Goal: Transaction & Acquisition: Download file/media

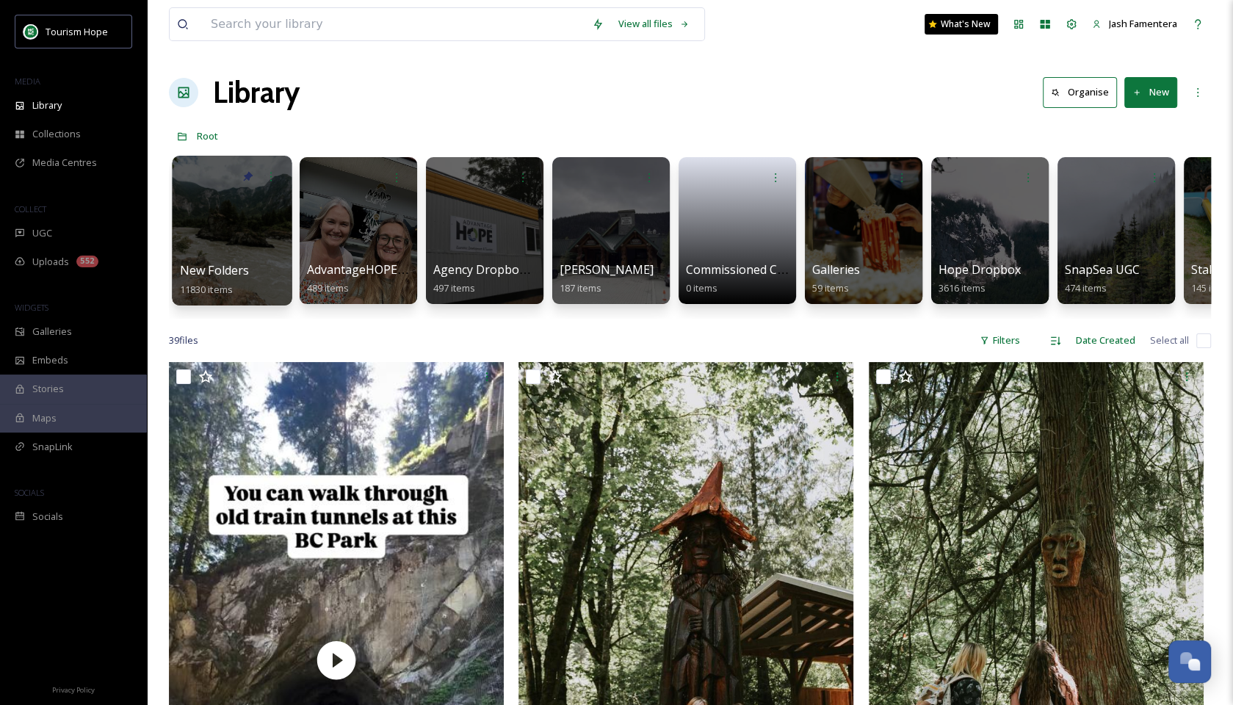
click at [209, 222] on div at bounding box center [232, 231] width 120 height 150
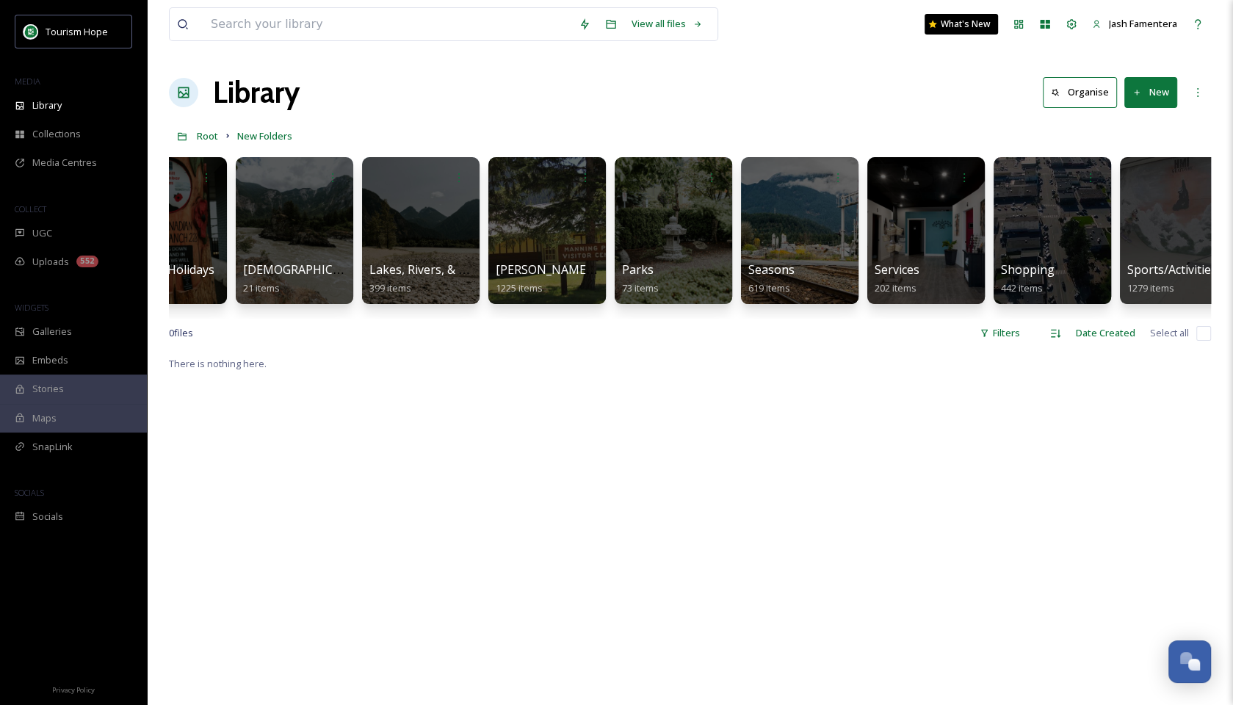
scroll to position [0, 1180]
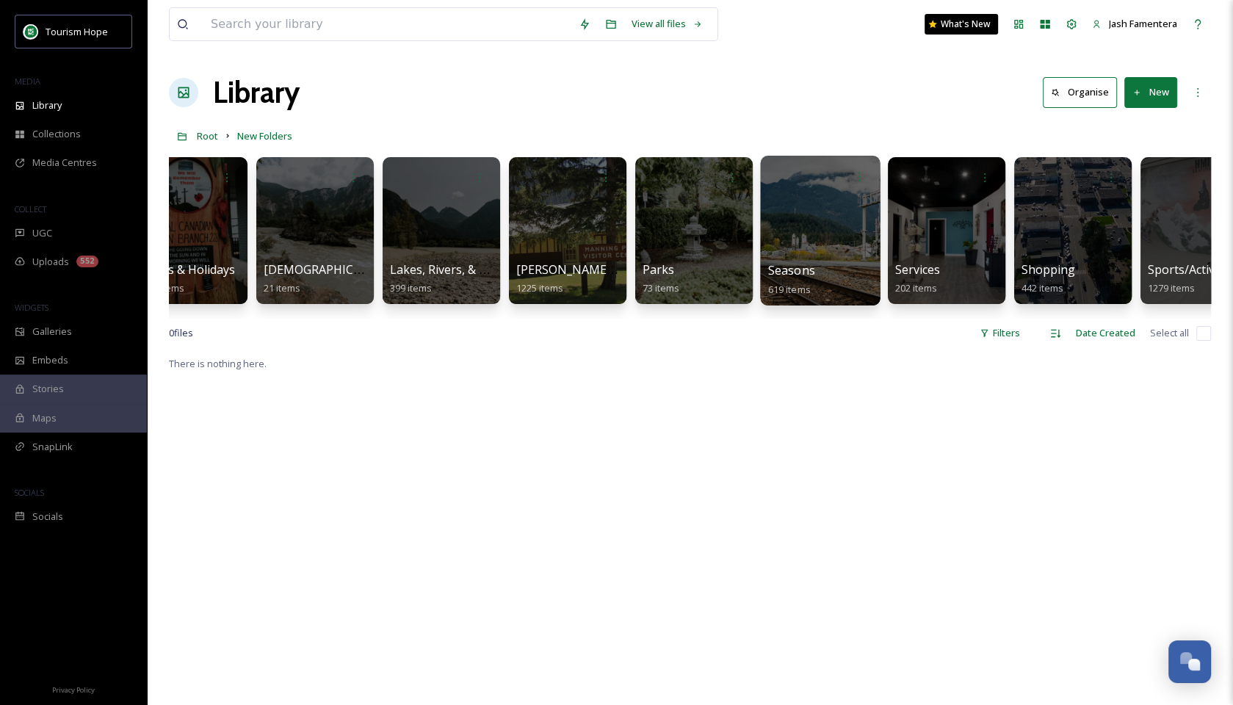
click at [849, 212] on div at bounding box center [820, 231] width 120 height 150
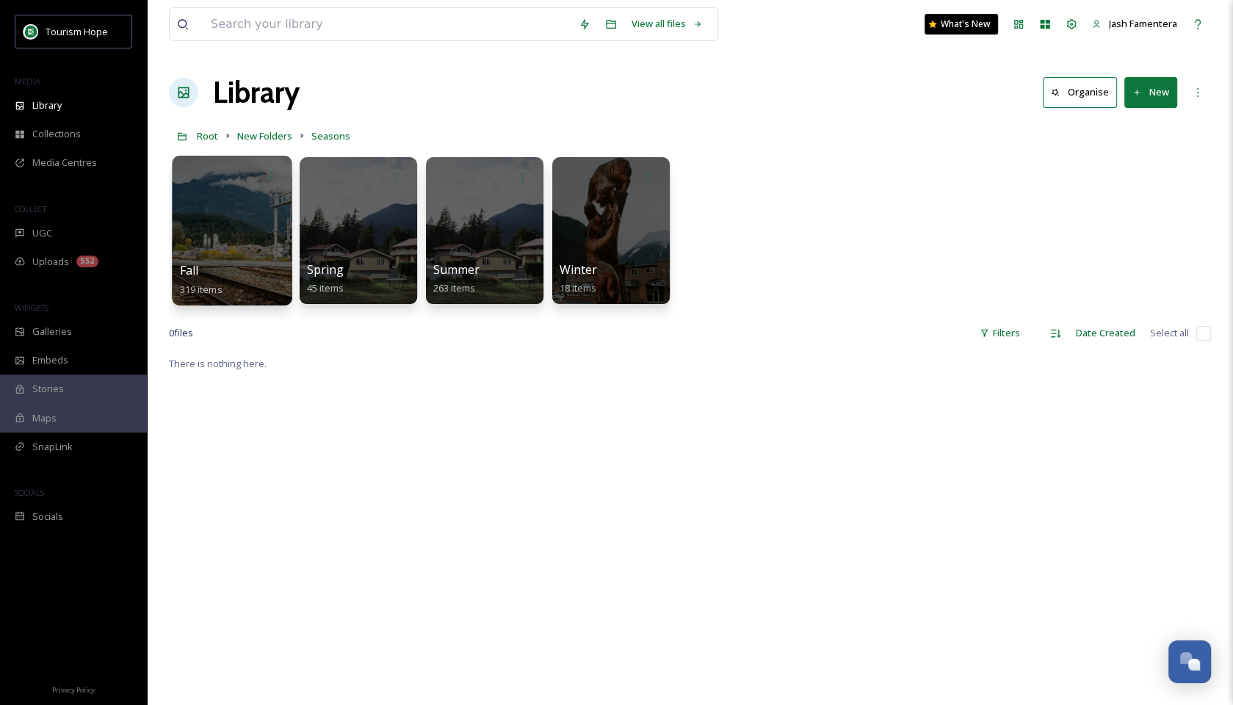
click at [182, 248] on div at bounding box center [232, 231] width 120 height 150
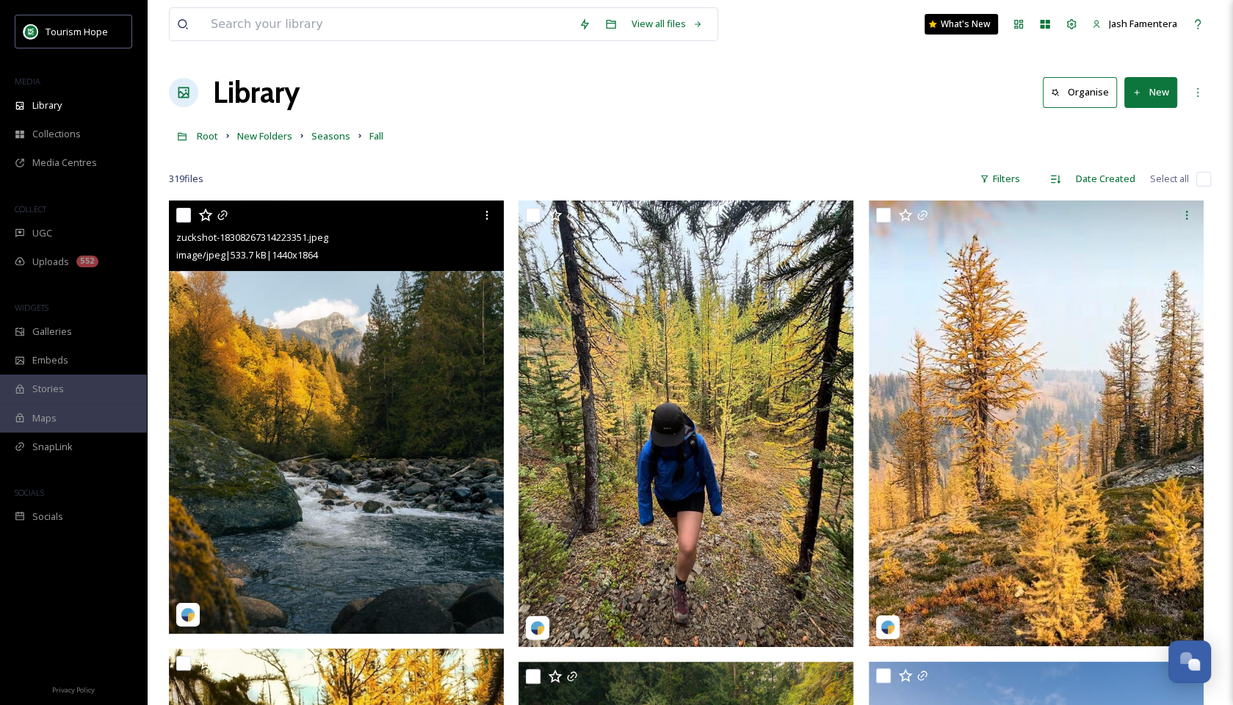
click at [306, 416] on img at bounding box center [336, 417] width 335 height 433
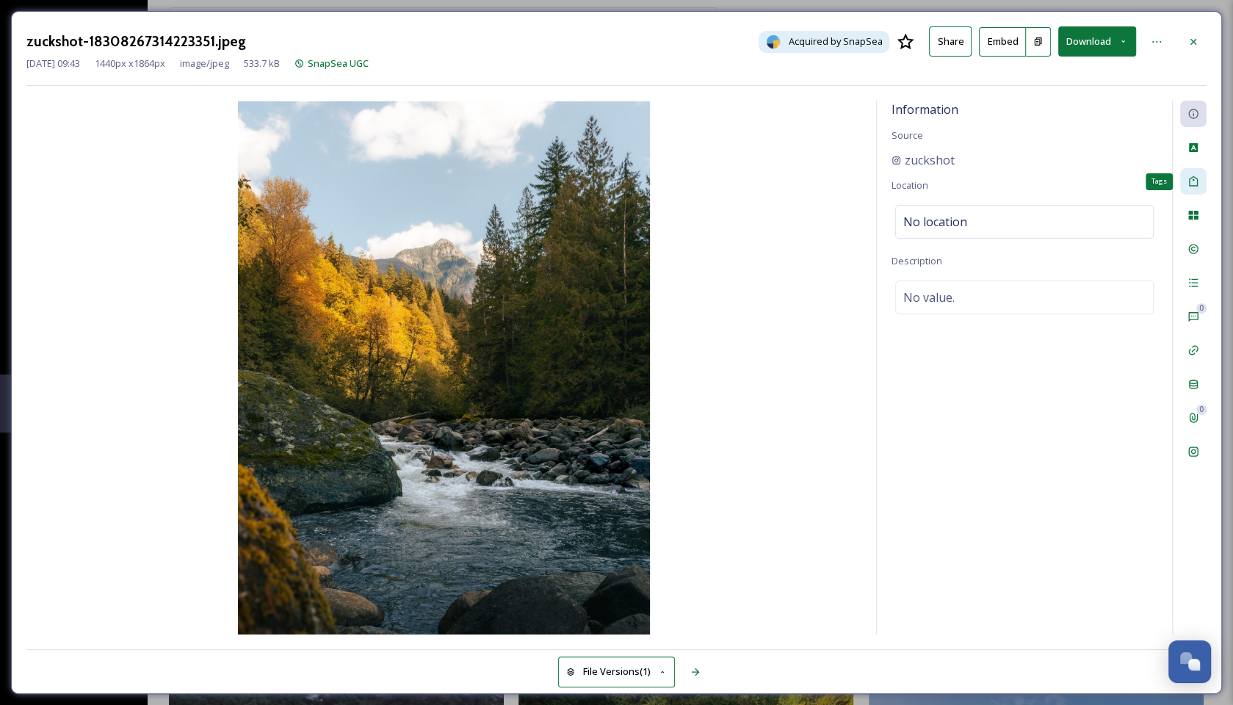
click at [1197, 176] on icon at bounding box center [1194, 182] width 12 height 12
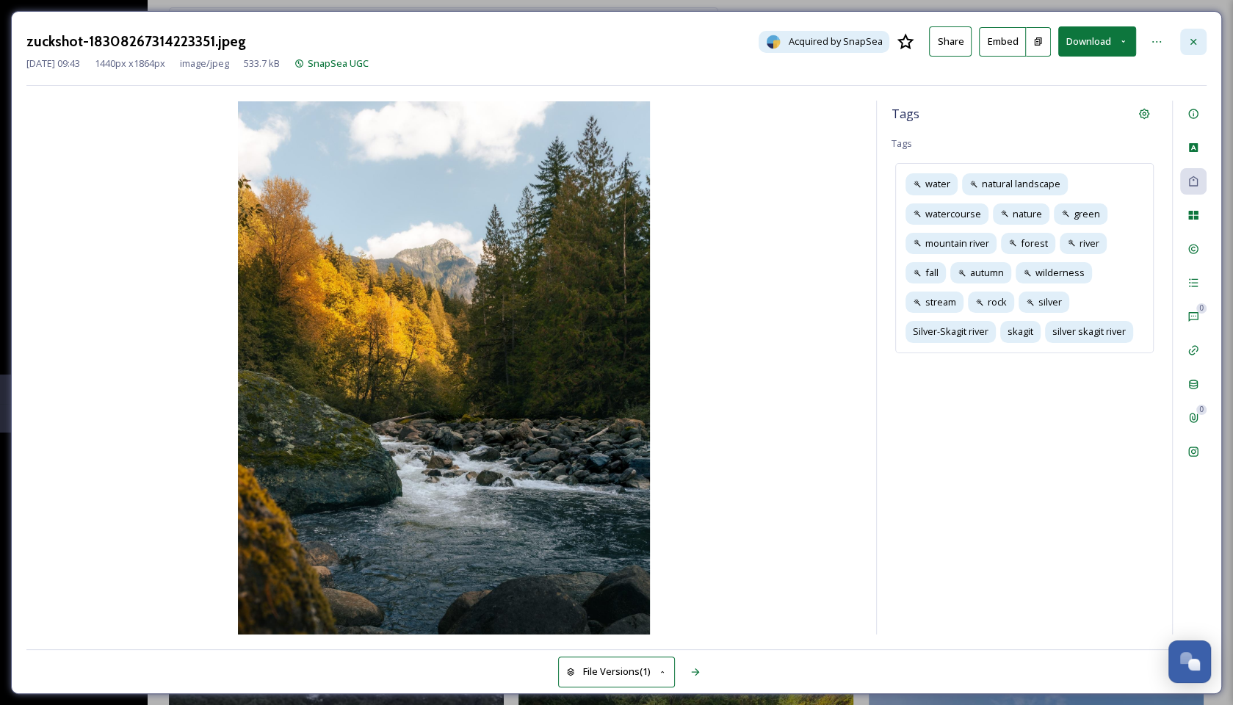
click at [1191, 34] on div at bounding box center [1193, 42] width 26 height 26
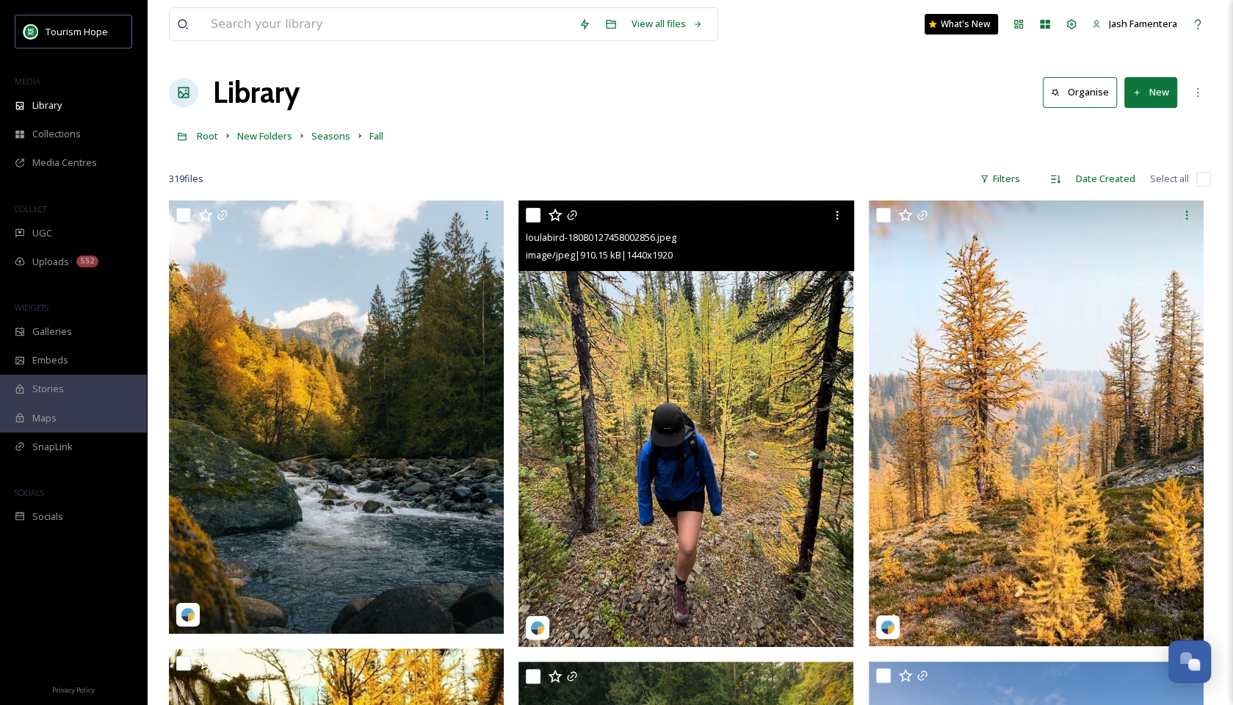
click at [754, 345] on img at bounding box center [686, 424] width 335 height 447
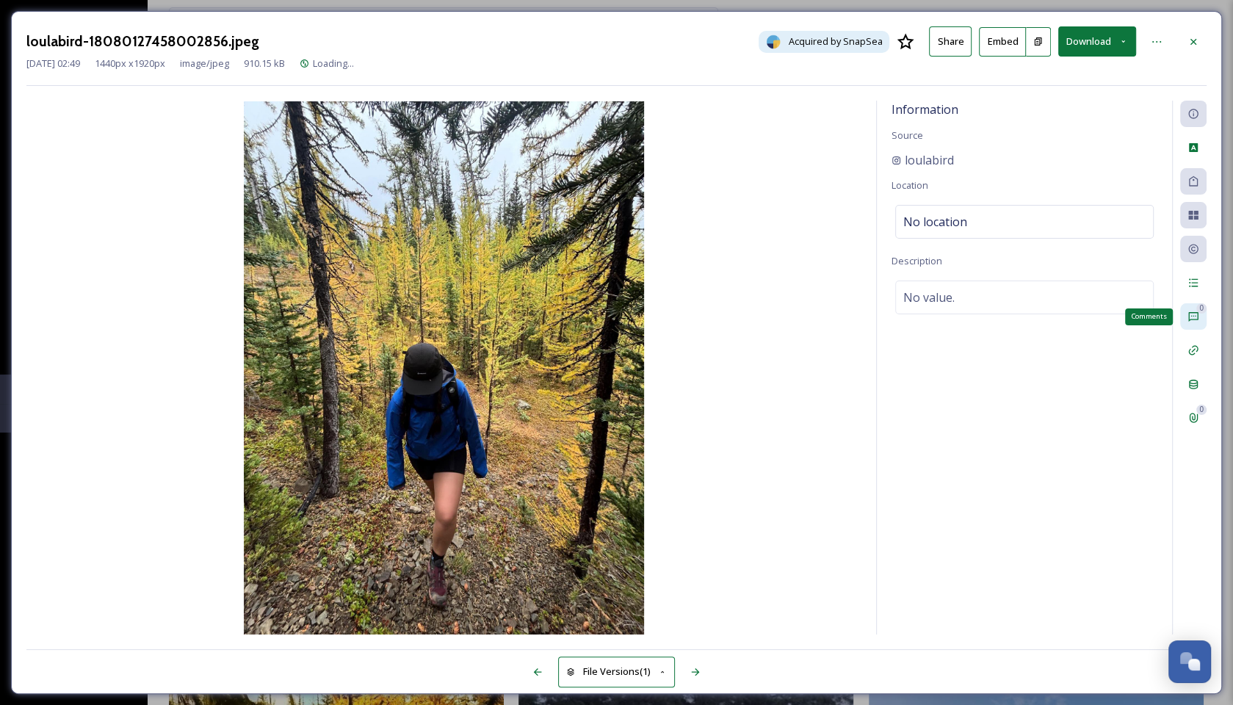
click at [1184, 318] on div "0 Comments" at bounding box center [1193, 316] width 26 height 26
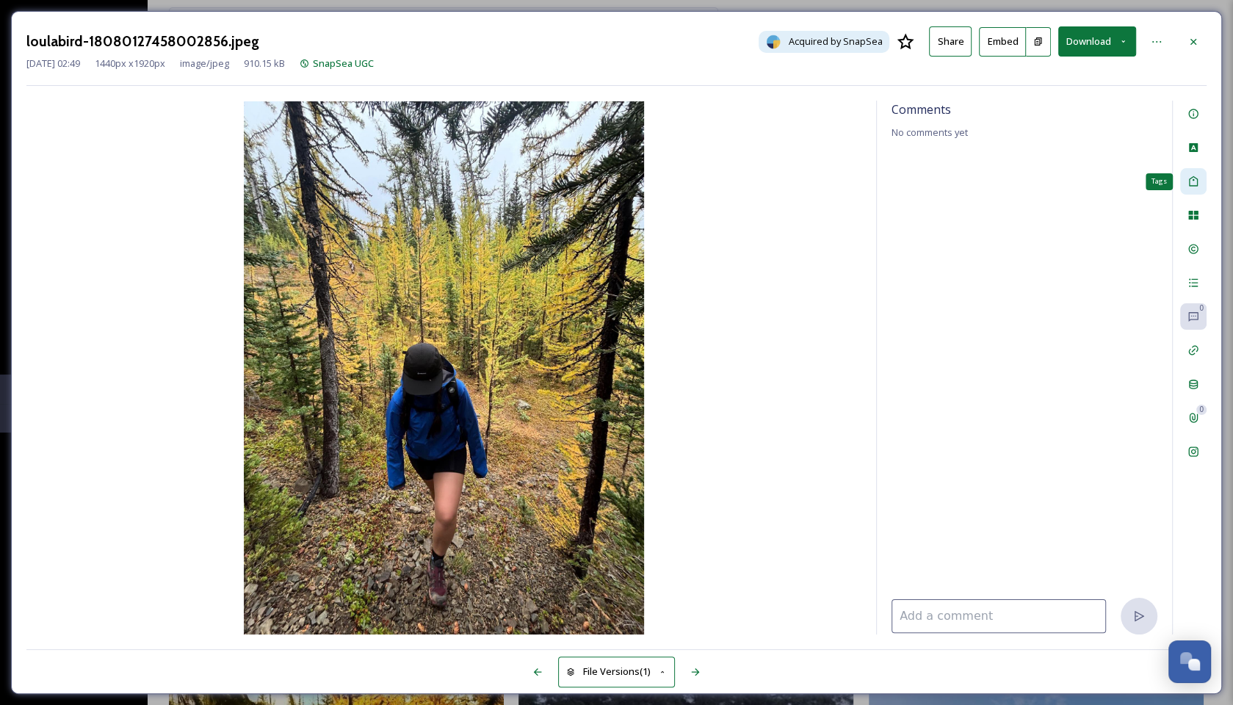
click at [1186, 177] on div "Tags" at bounding box center [1193, 181] width 26 height 26
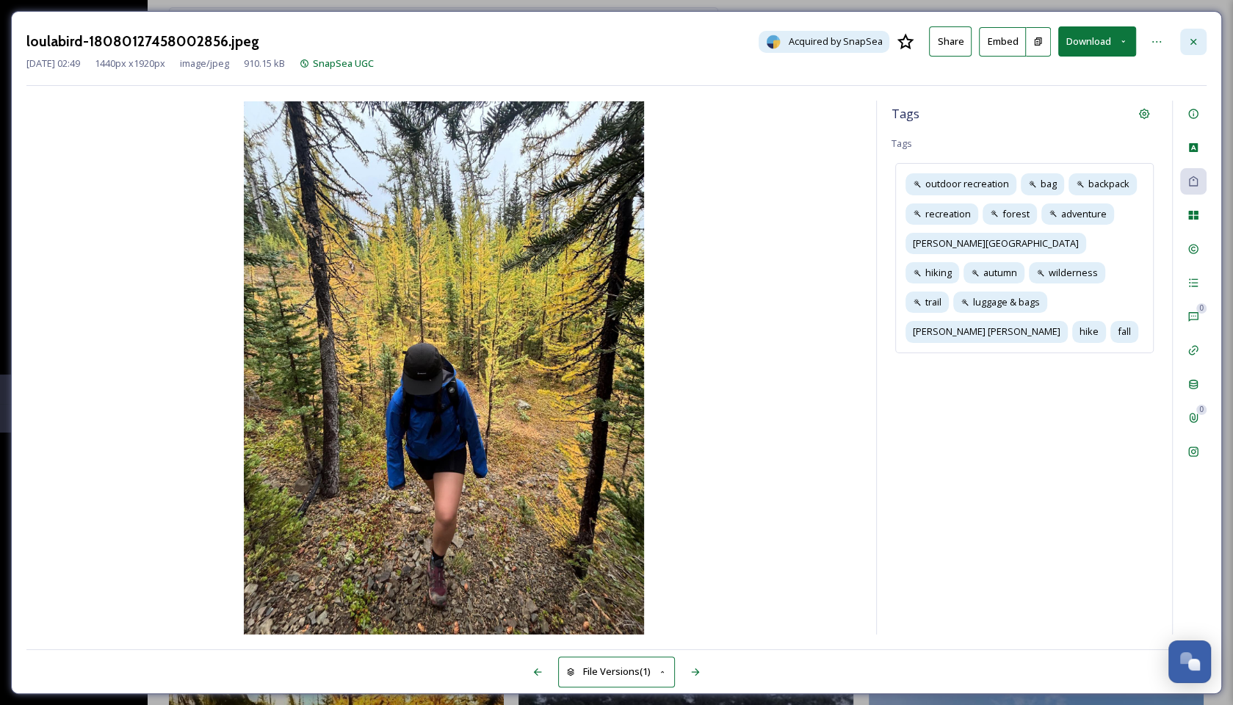
click at [1194, 36] on icon at bounding box center [1194, 42] width 12 height 12
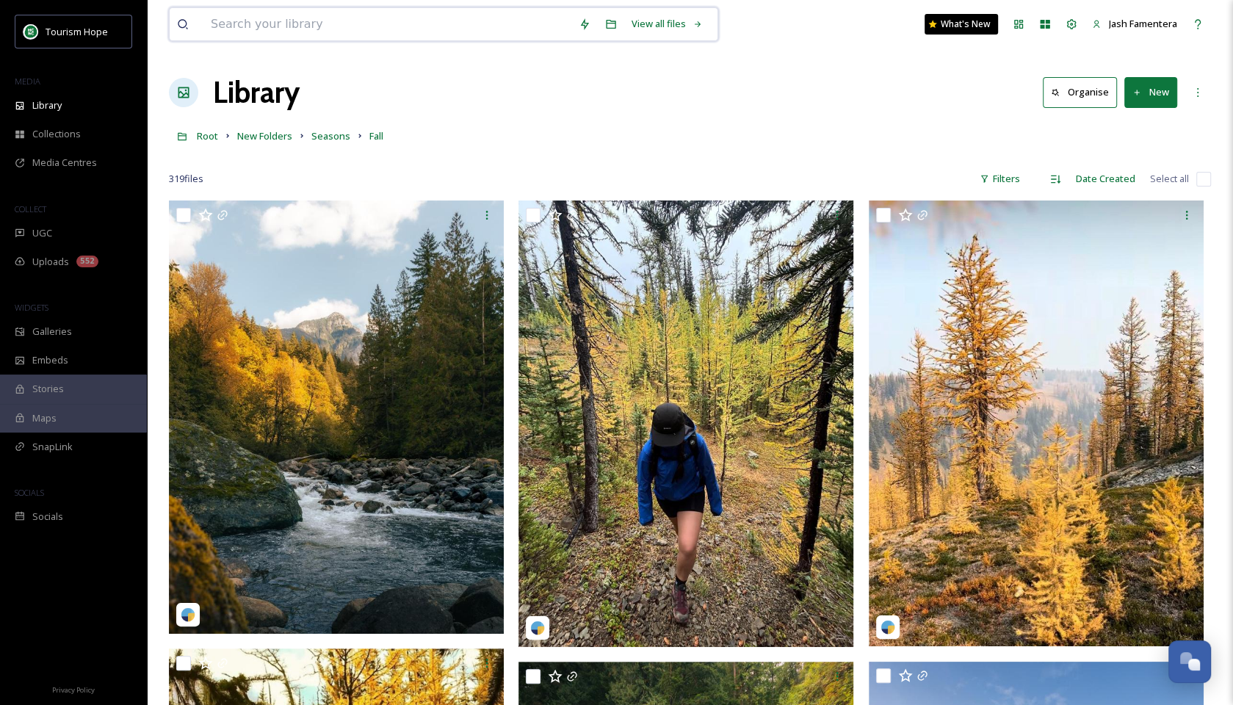
click at [254, 32] on input at bounding box center [387, 24] width 368 height 32
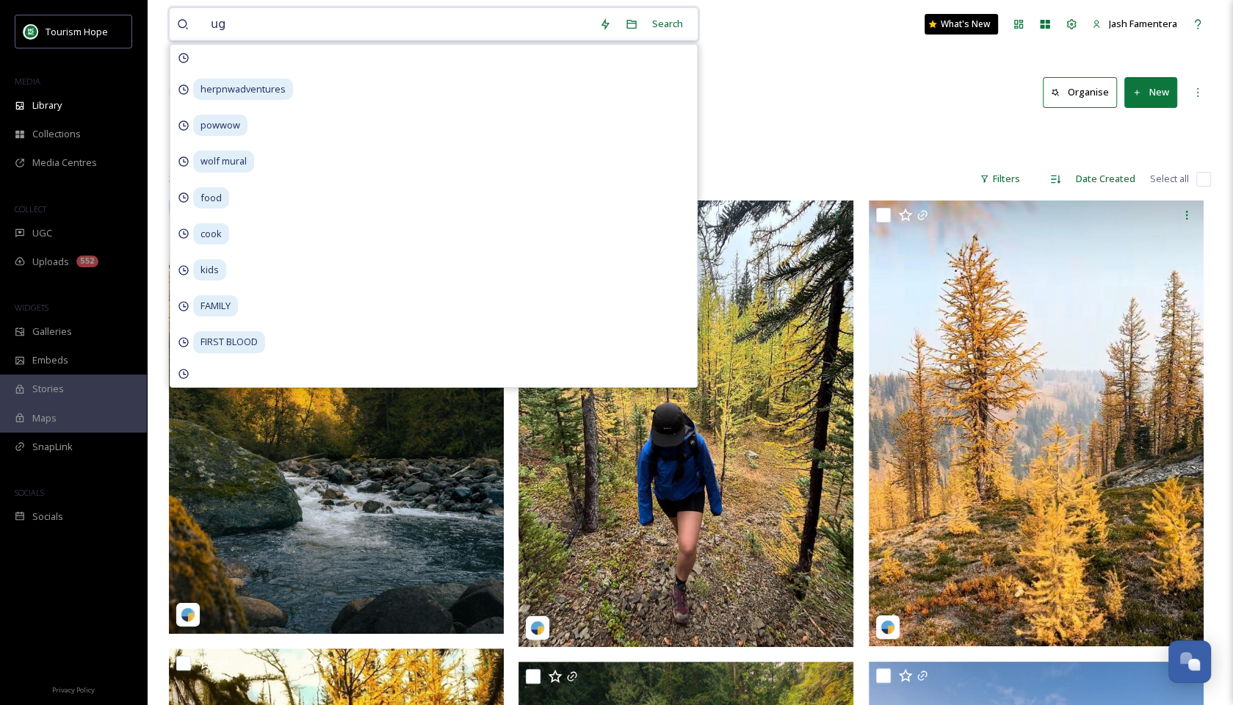
type input "ugc"
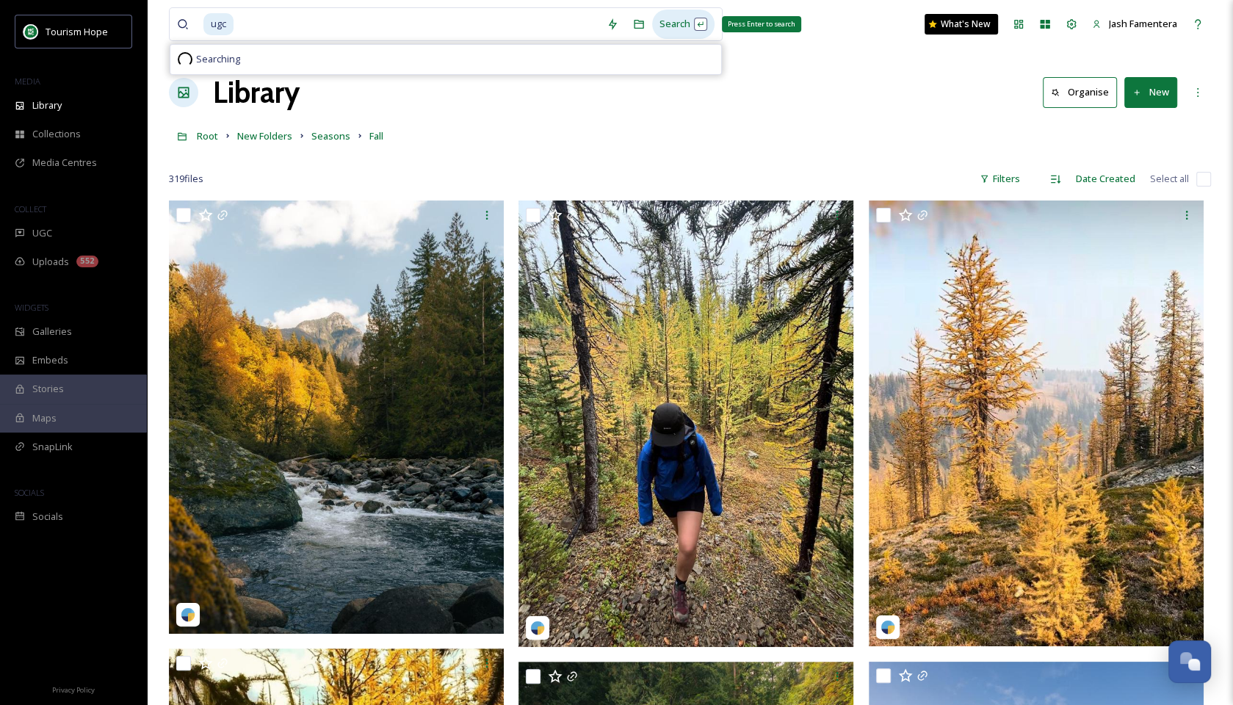
click at [657, 28] on div "Search Press Enter to search" at bounding box center [683, 24] width 62 height 29
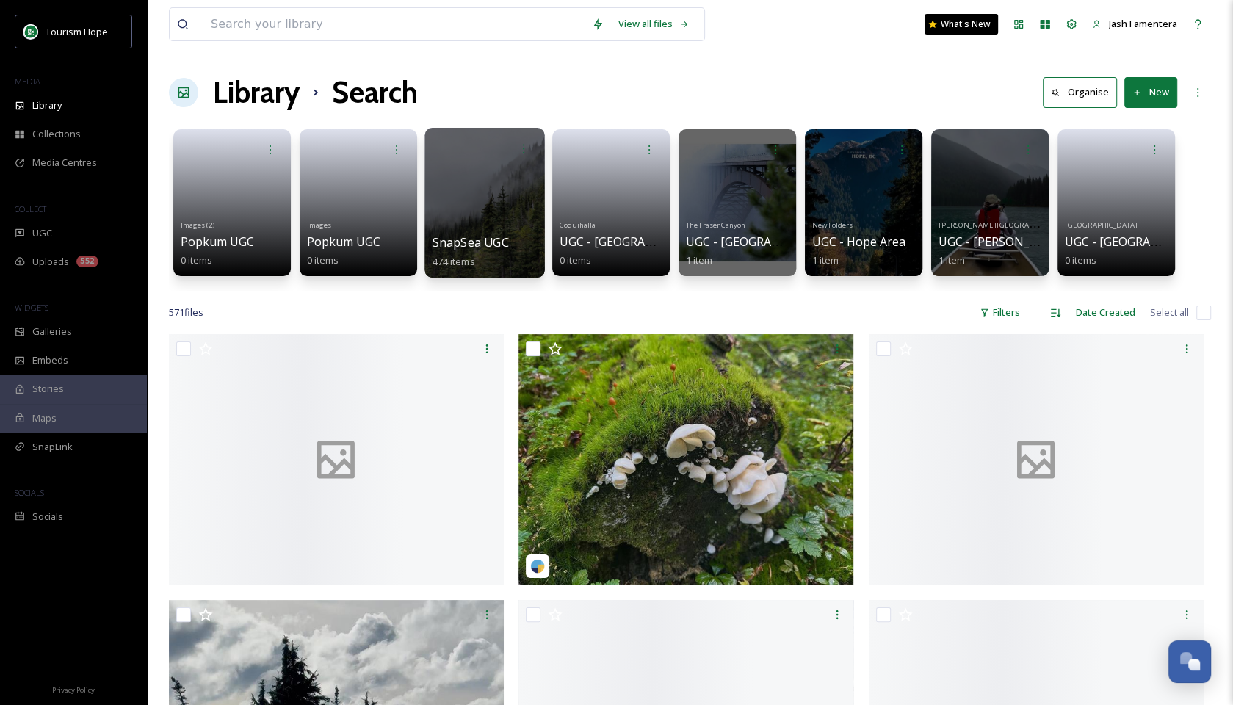
click at [452, 167] on div at bounding box center [485, 203] width 120 height 150
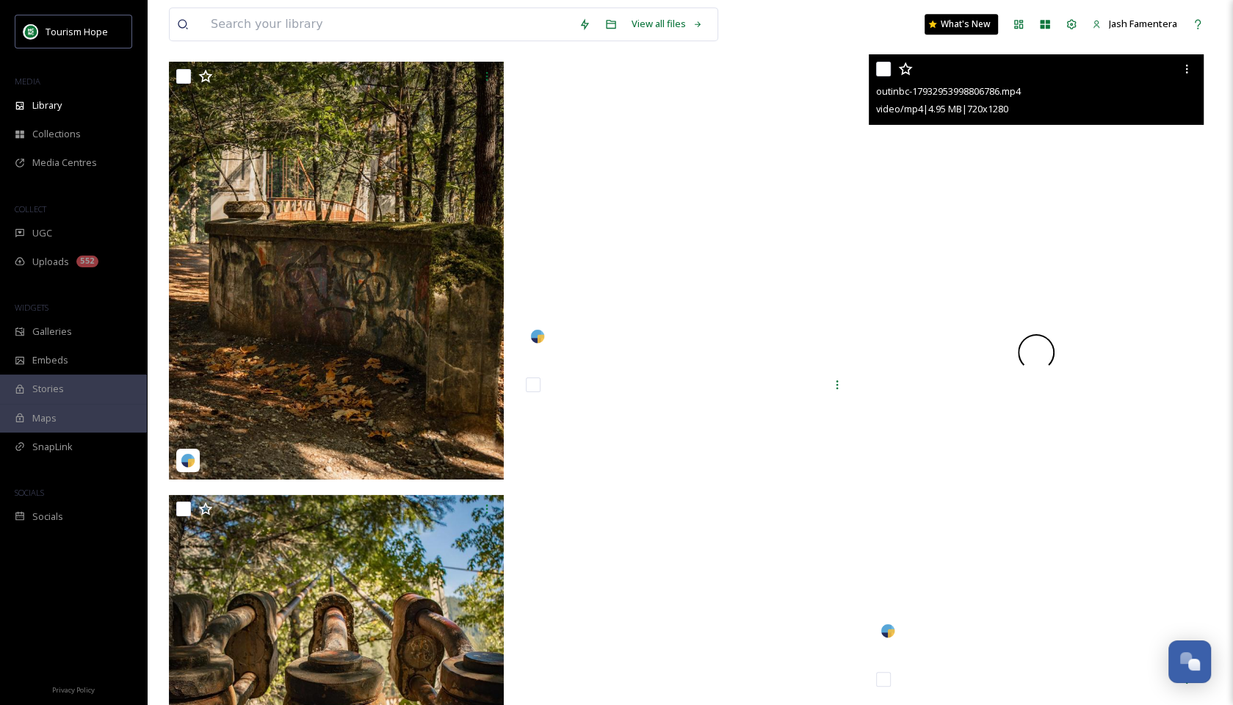
scroll to position [49954, 0]
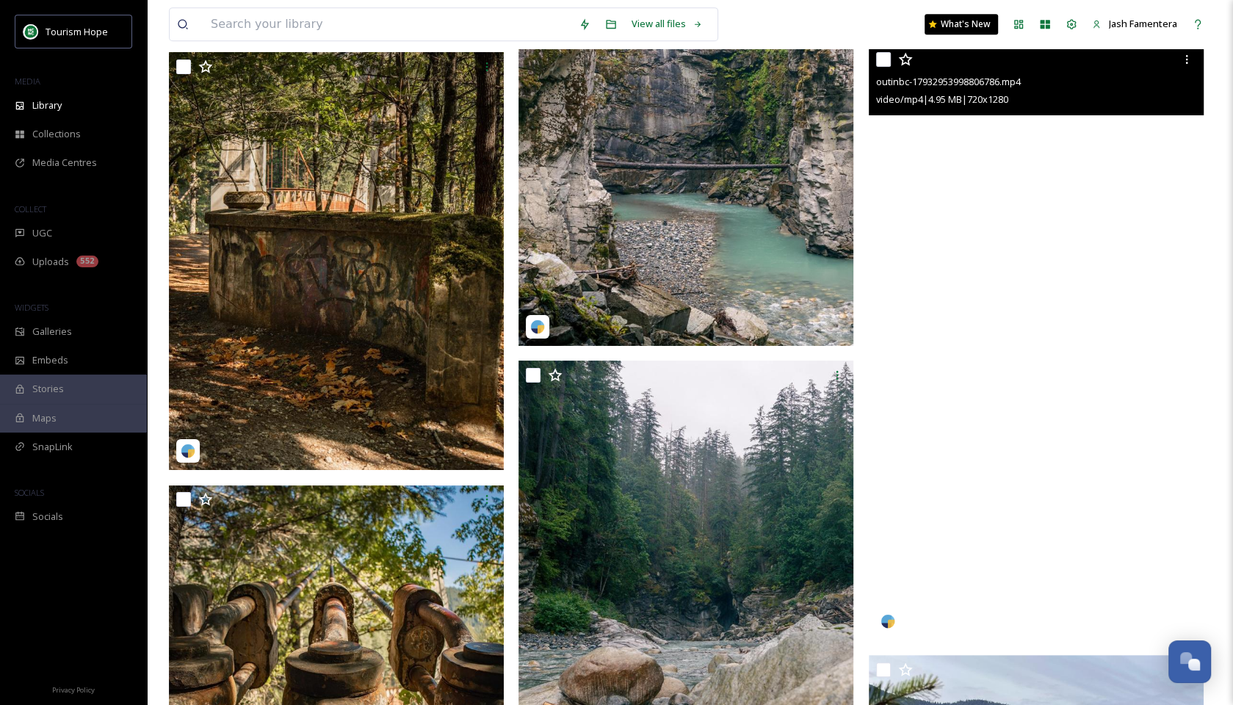
click at [937, 181] on video "outinbc-17932953998806786.mp4" at bounding box center [1036, 343] width 335 height 596
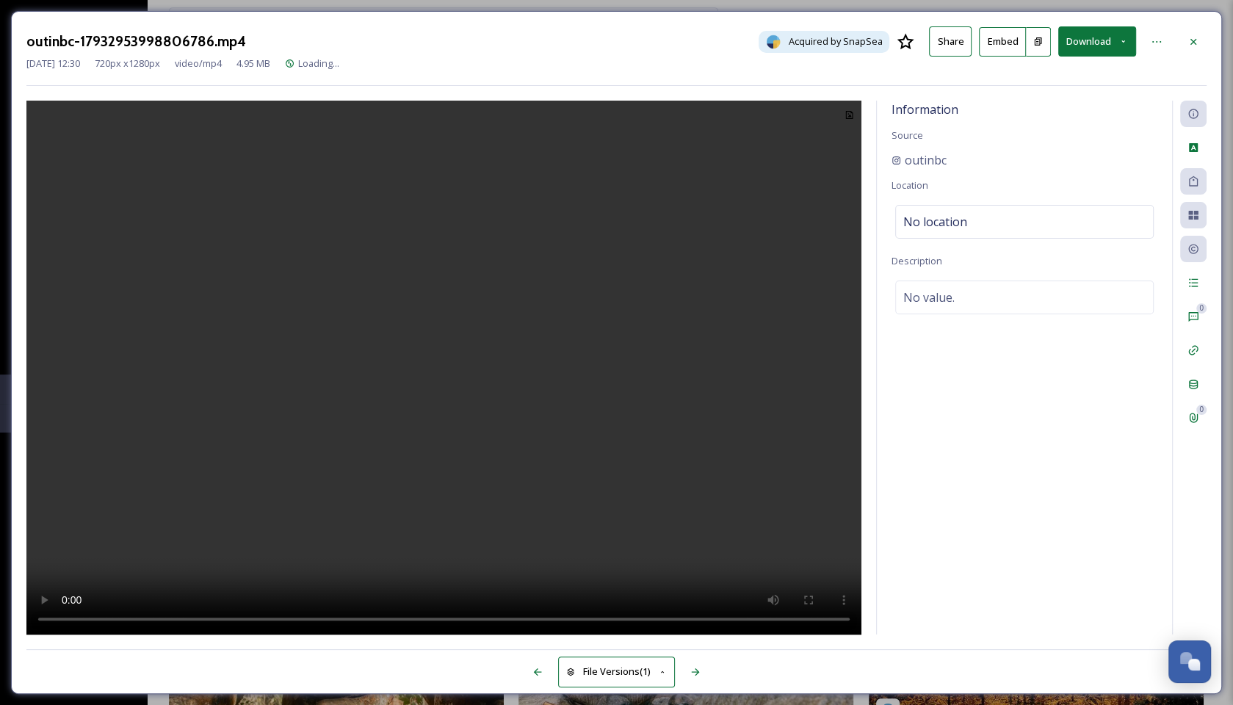
click at [422, 363] on video at bounding box center [443, 368] width 835 height 535
click at [539, 300] on video at bounding box center [443, 368] width 835 height 535
click at [1193, 180] on icon at bounding box center [1194, 182] width 12 height 12
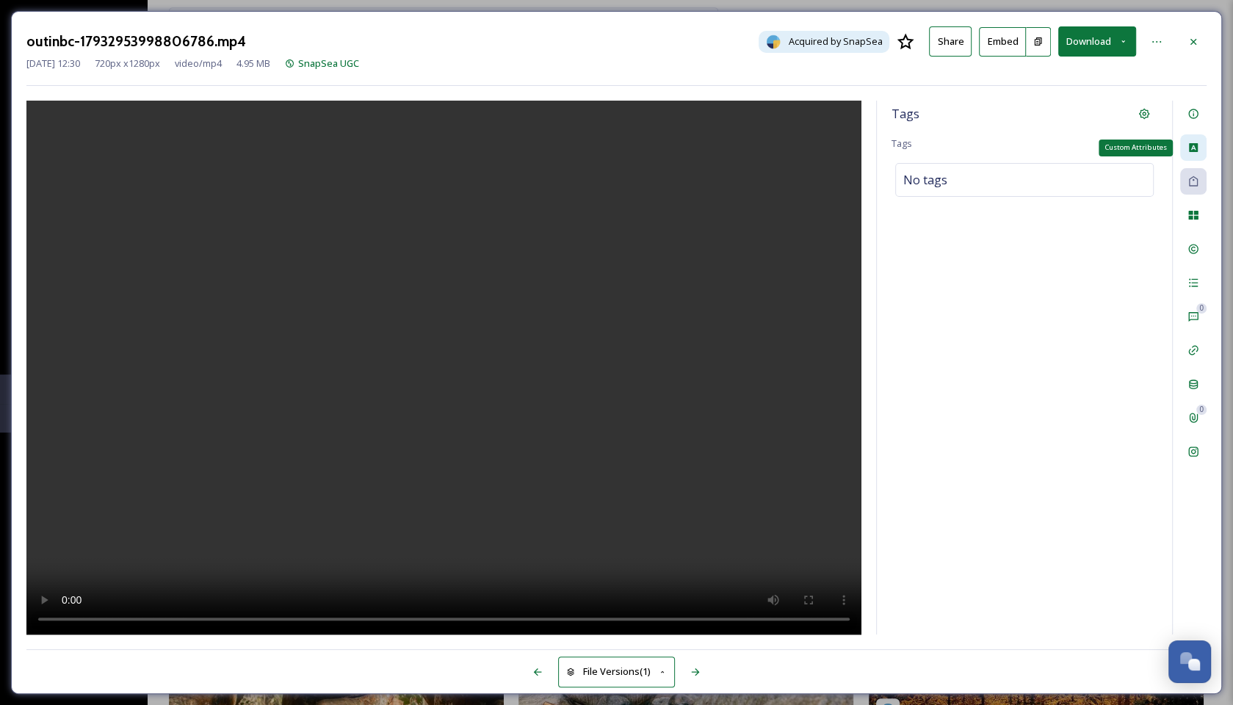
click at [1194, 154] on div "Custom Attributes" at bounding box center [1193, 147] width 26 height 26
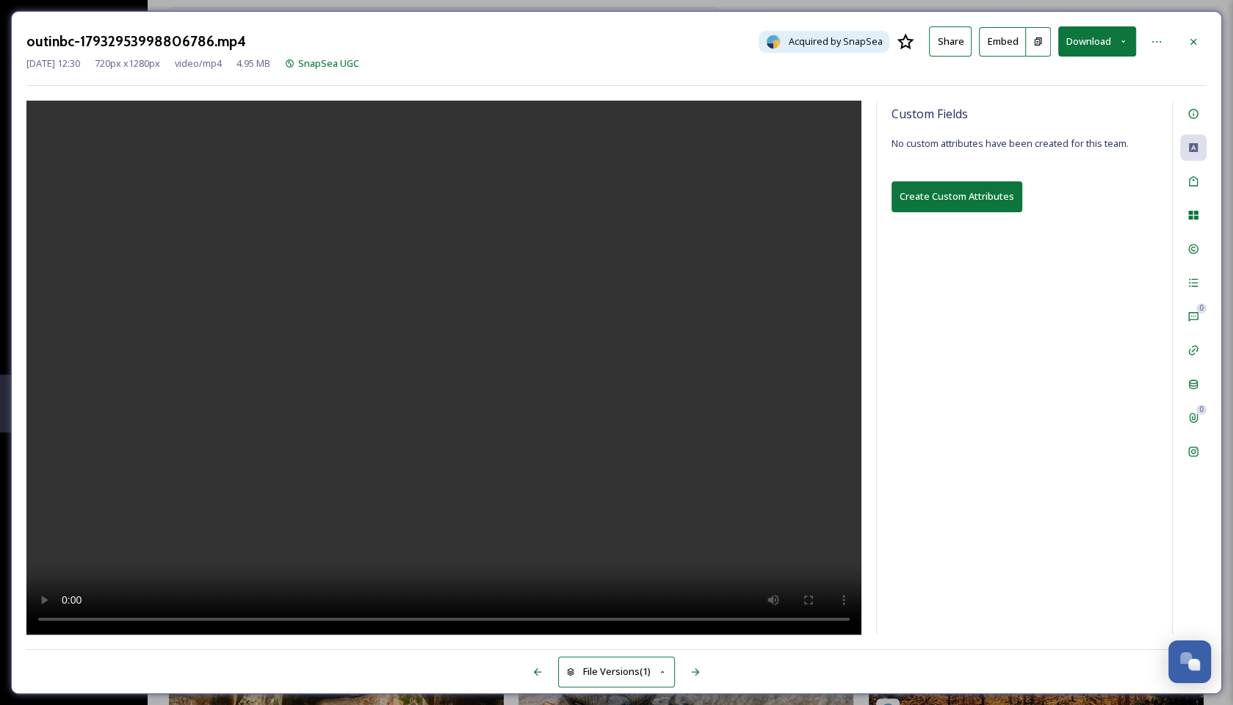
click at [1072, 248] on div "Custom Fields No custom attributes have been created for this team. Create Cust…" at bounding box center [1024, 368] width 295 height 534
click at [1194, 444] on div "Social Information" at bounding box center [1193, 452] width 26 height 26
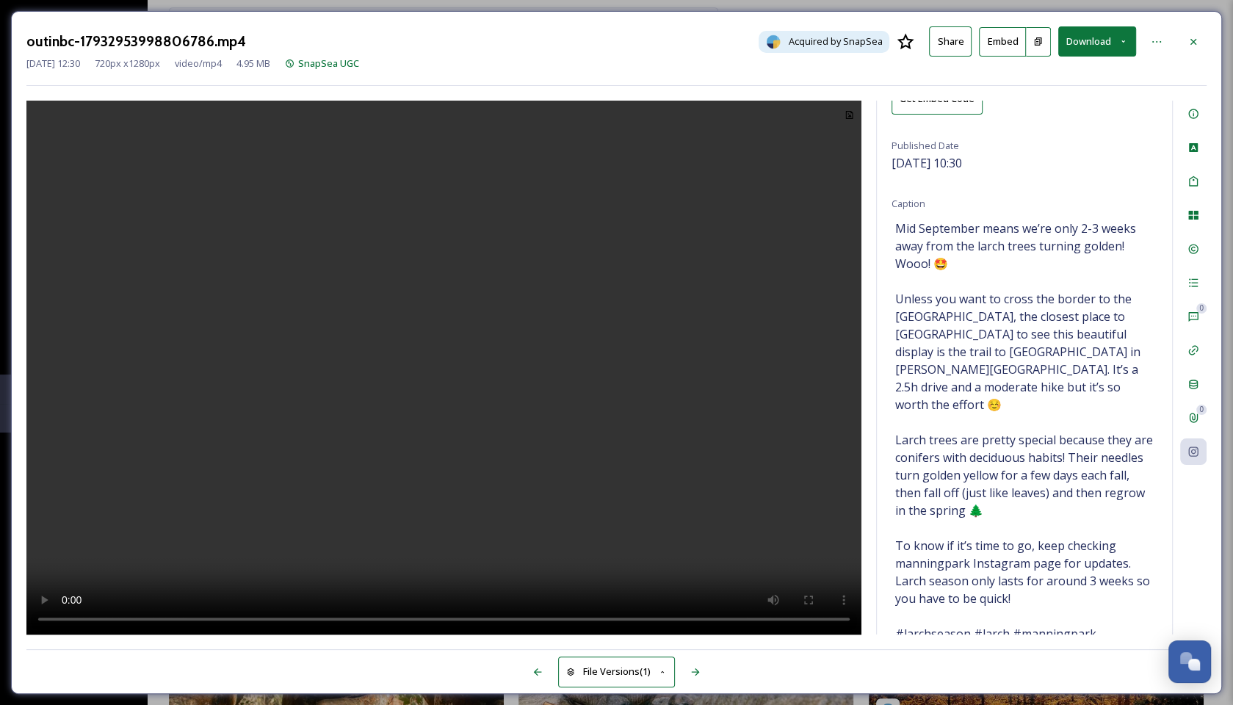
scroll to position [171, 0]
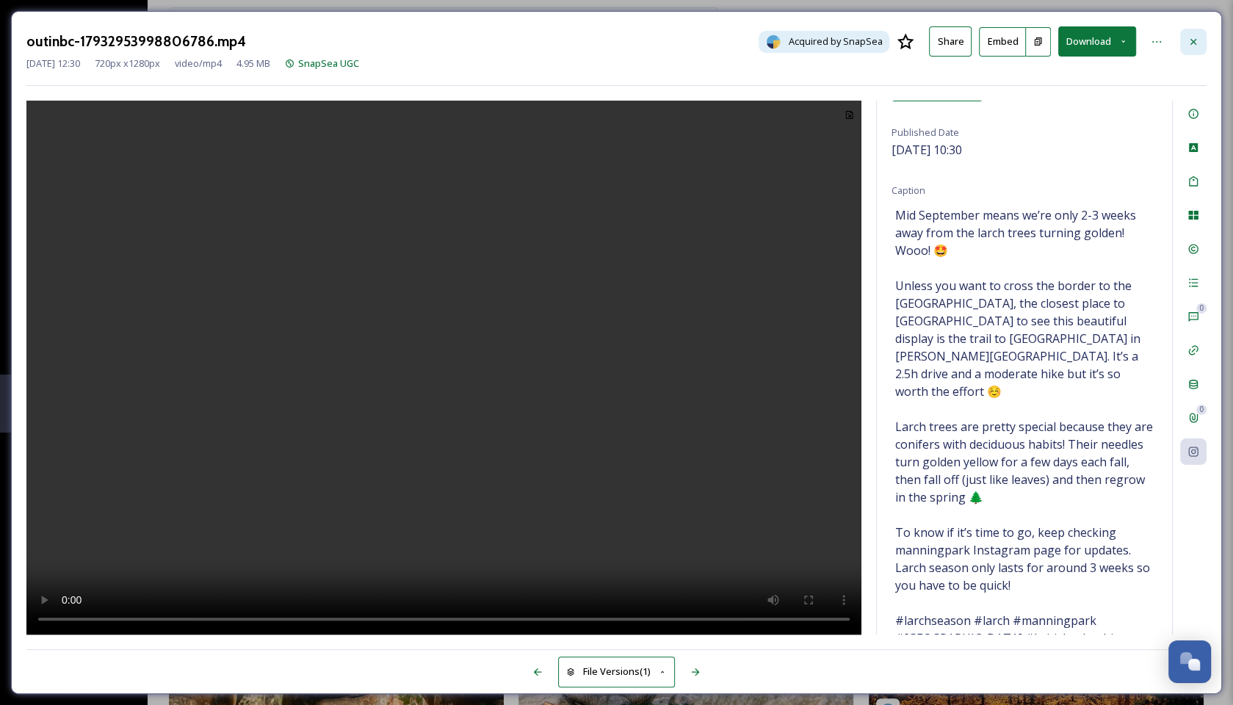
click at [1188, 43] on icon at bounding box center [1194, 42] width 12 height 12
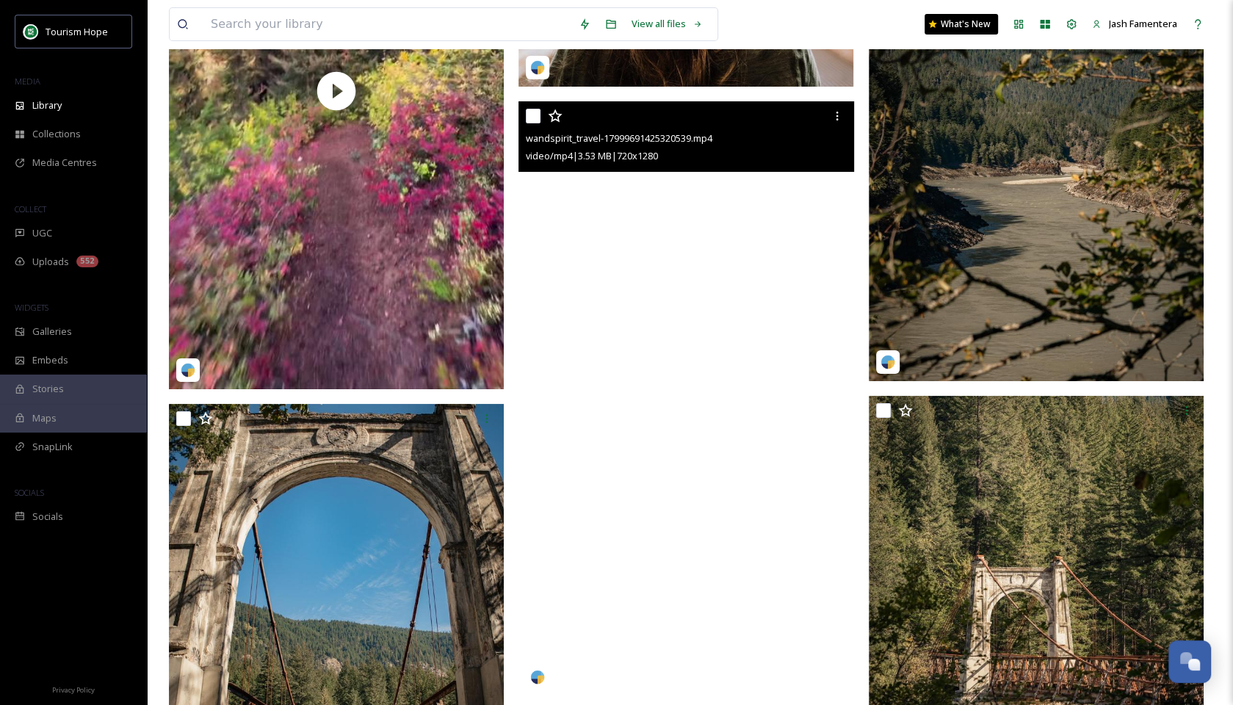
scroll to position [49174, 0]
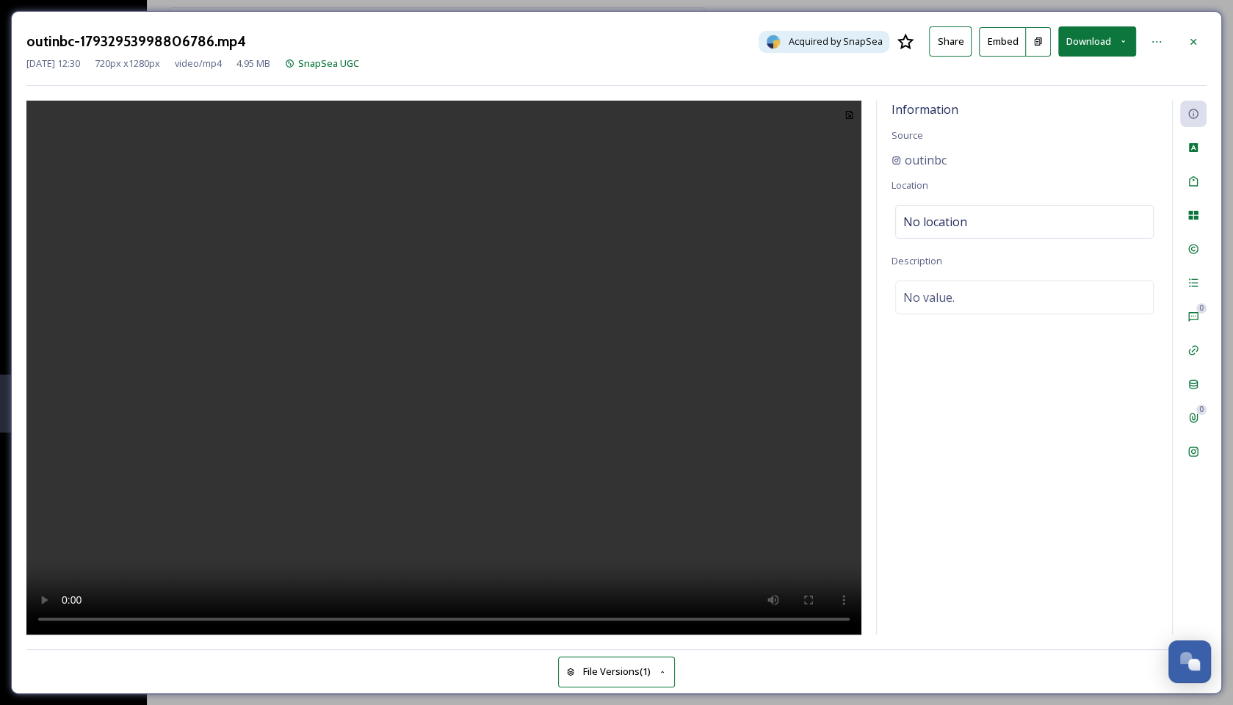
click at [488, 309] on video at bounding box center [443, 368] width 835 height 535
click at [1200, 463] on div "Social Information" at bounding box center [1193, 452] width 26 height 26
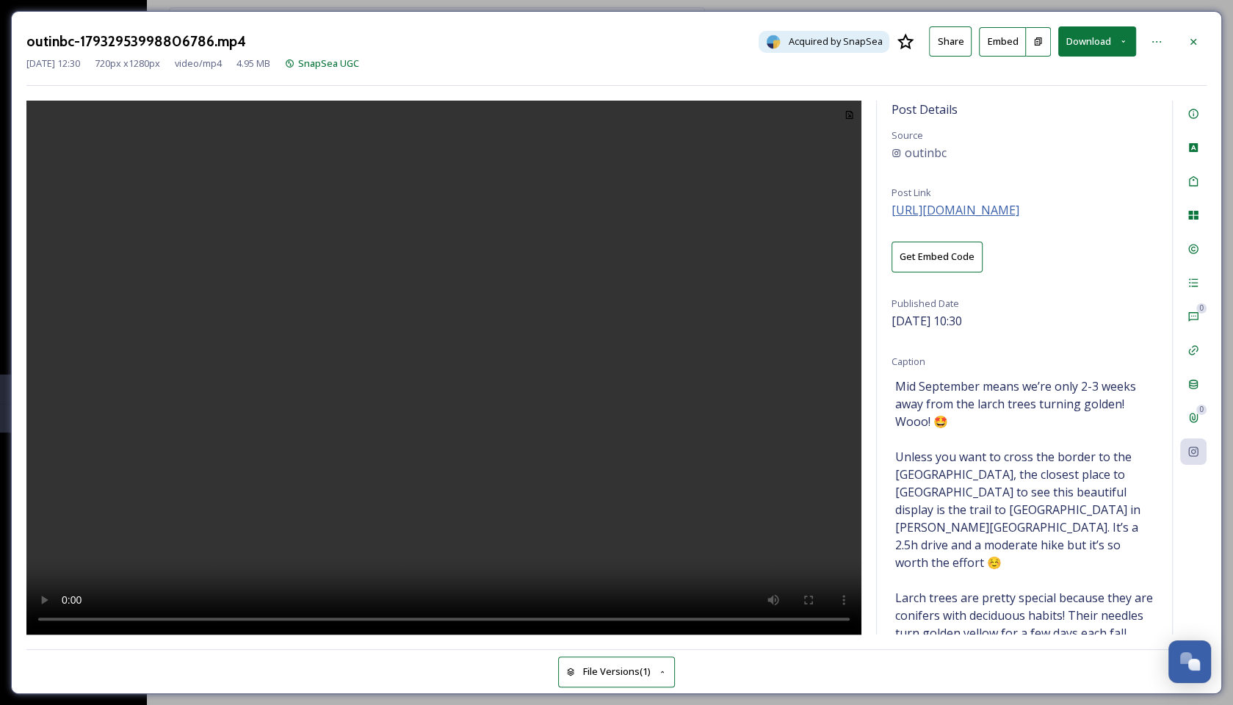
click at [962, 206] on span "[URL][DOMAIN_NAME]" at bounding box center [956, 210] width 128 height 16
click at [1091, 46] on button "Download" at bounding box center [1097, 41] width 78 height 30
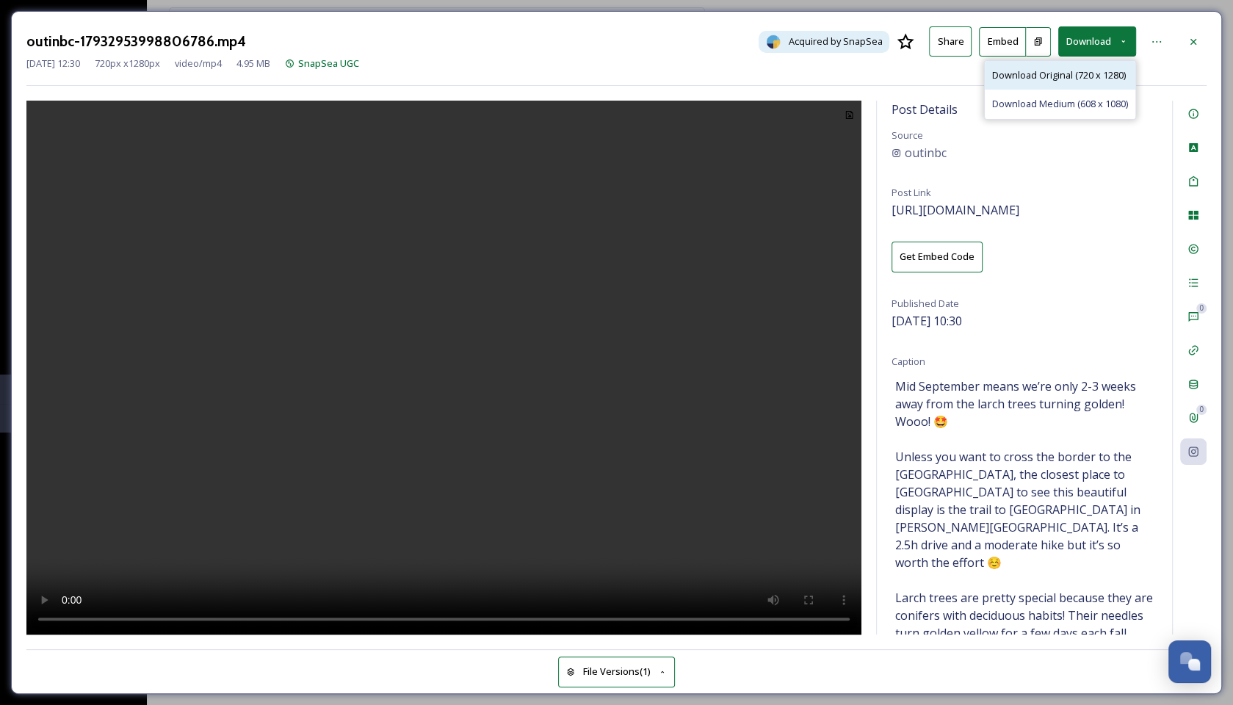
click at [1068, 71] on span "Download Original (720 x 1280)" at bounding box center [1059, 75] width 134 height 14
